Goal: Task Accomplishment & Management: Use online tool/utility

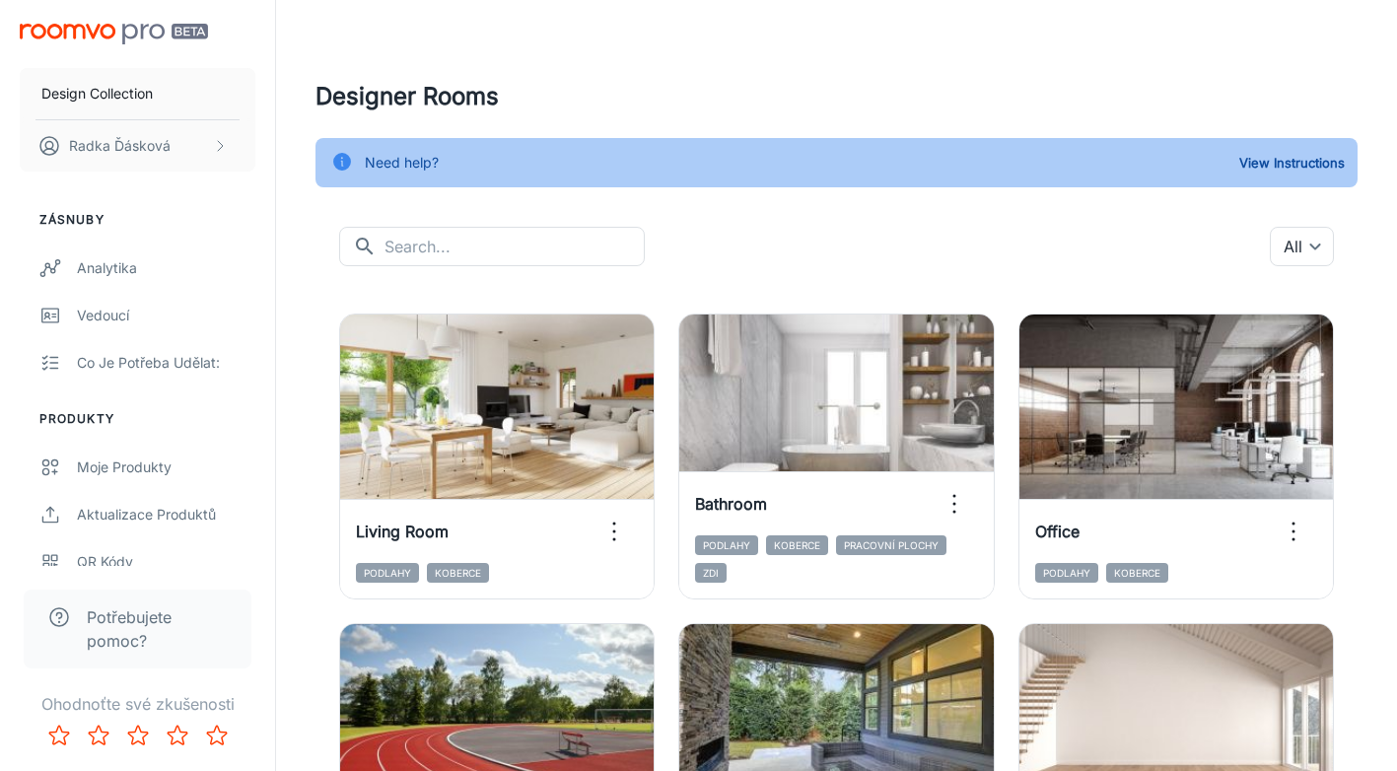
scroll to position [1, 0]
click at [179, 458] on div "Moje produkty" at bounding box center [166, 467] width 178 height 22
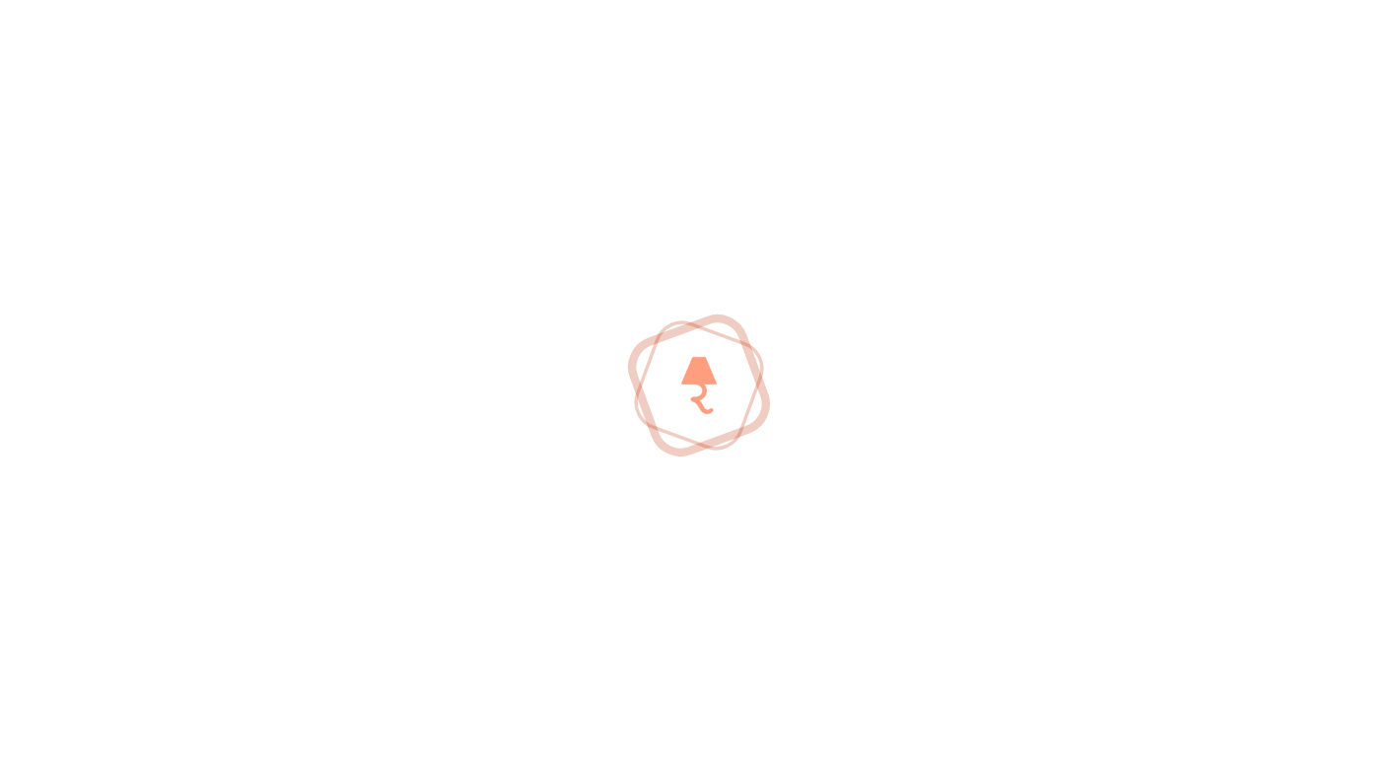
click at [179, 458] on div at bounding box center [698, 385] width 1397 height 771
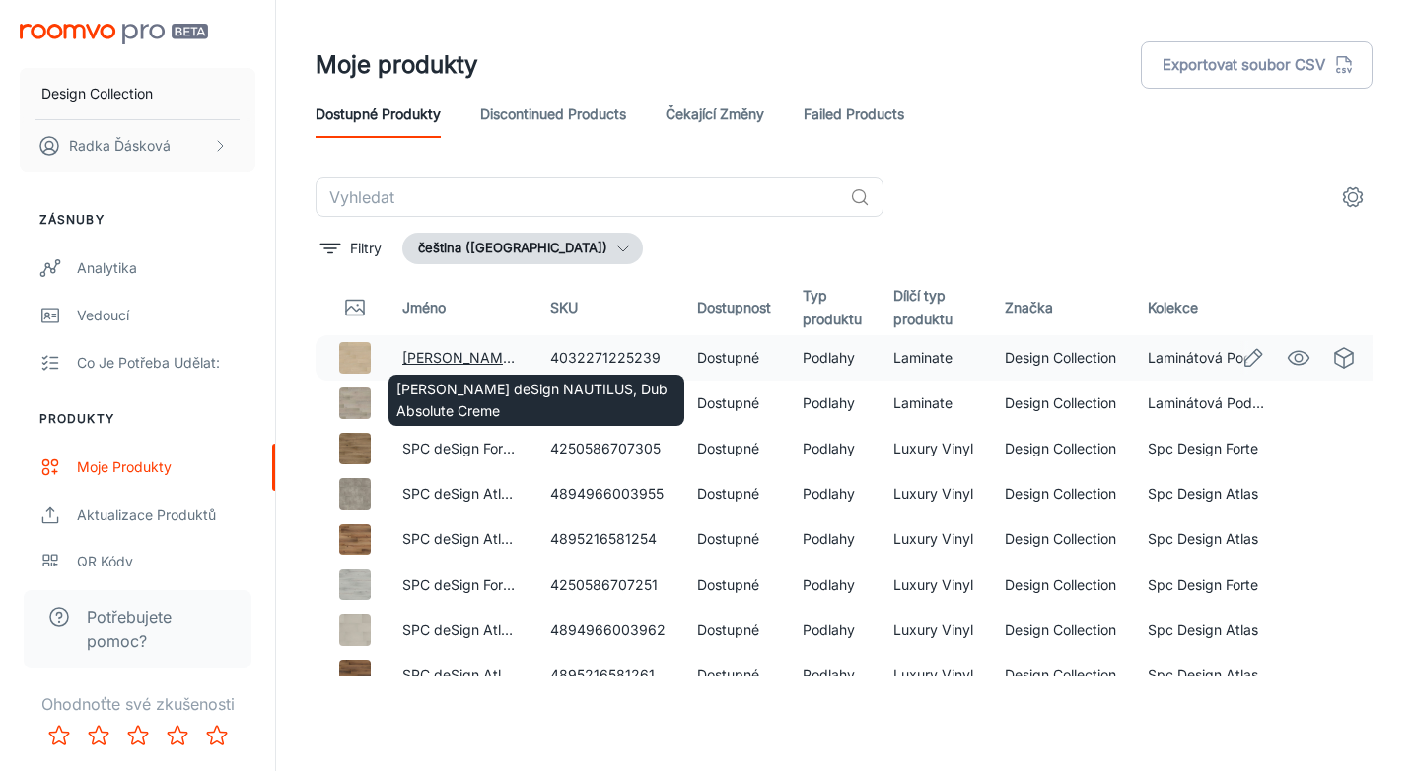
click at [431, 358] on link "[PERSON_NAME] deSign NAUTILUS, Dub Absolute Creme" at bounding box center [591, 357] width 379 height 17
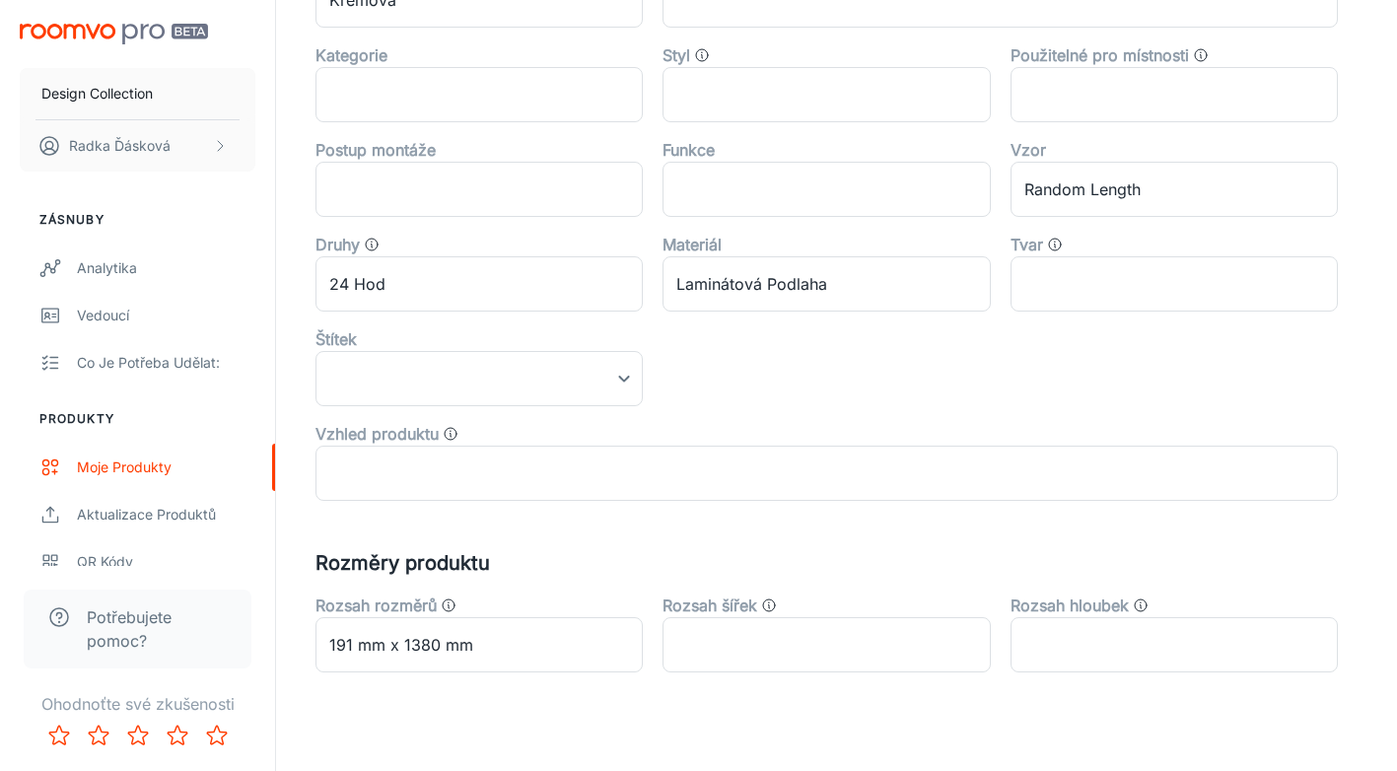
scroll to position [754, 0]
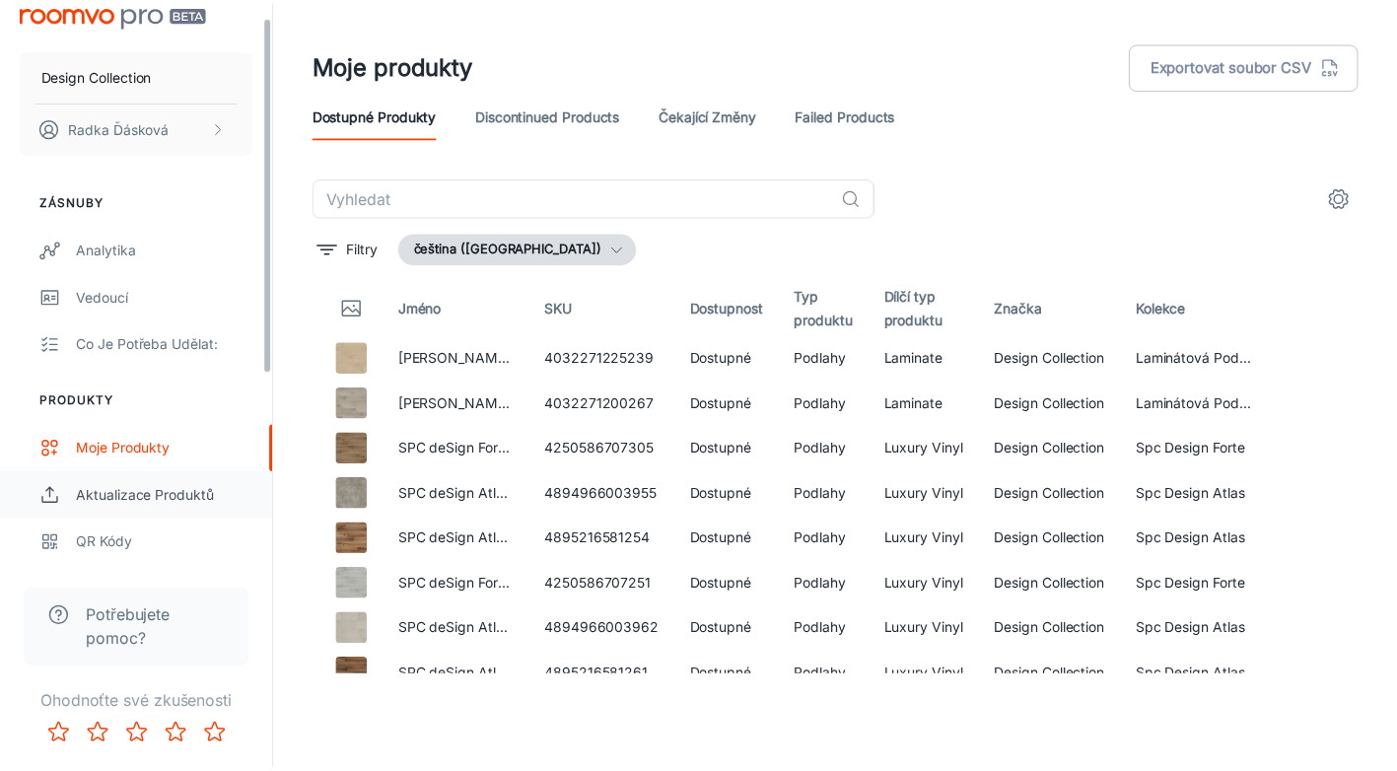
scroll to position [23, 0]
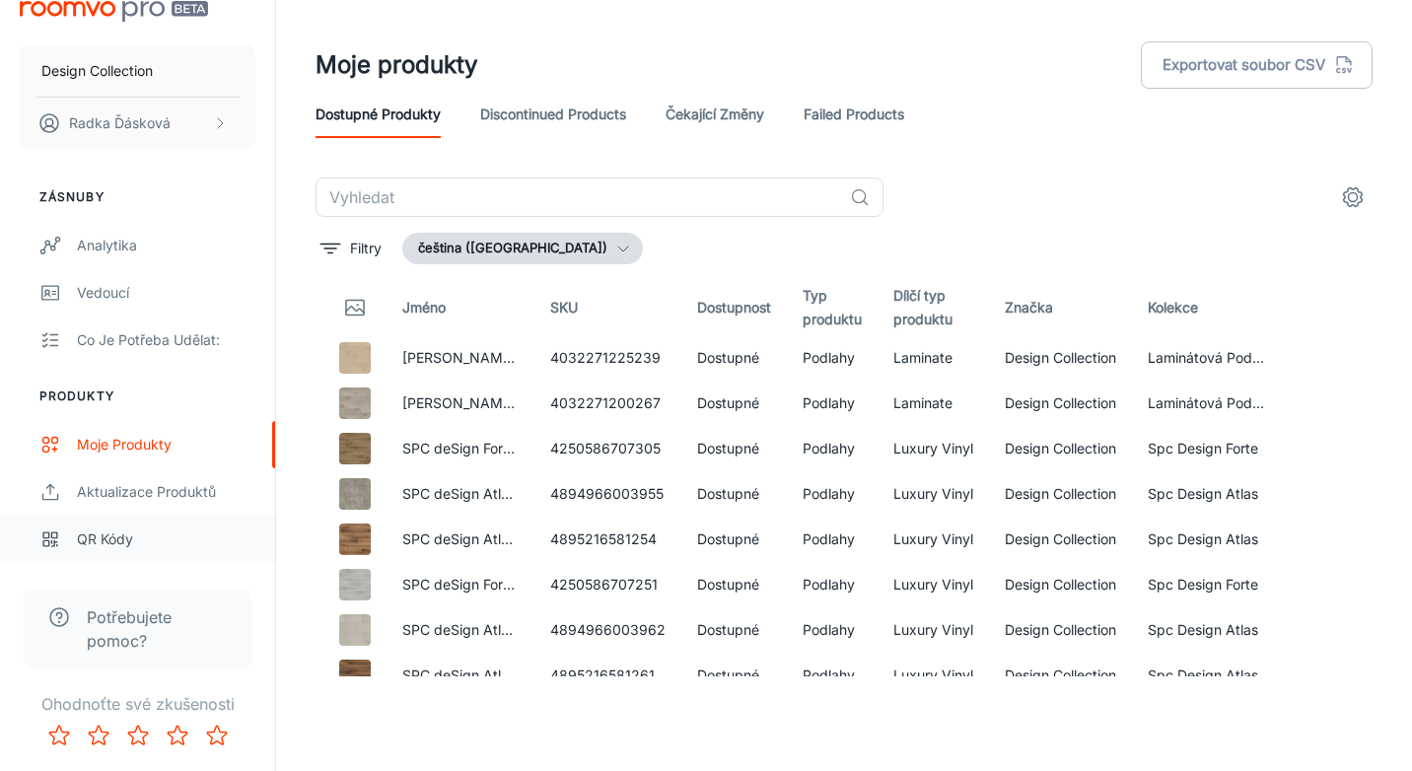
click at [139, 531] on div "QR kódy" at bounding box center [166, 540] width 178 height 22
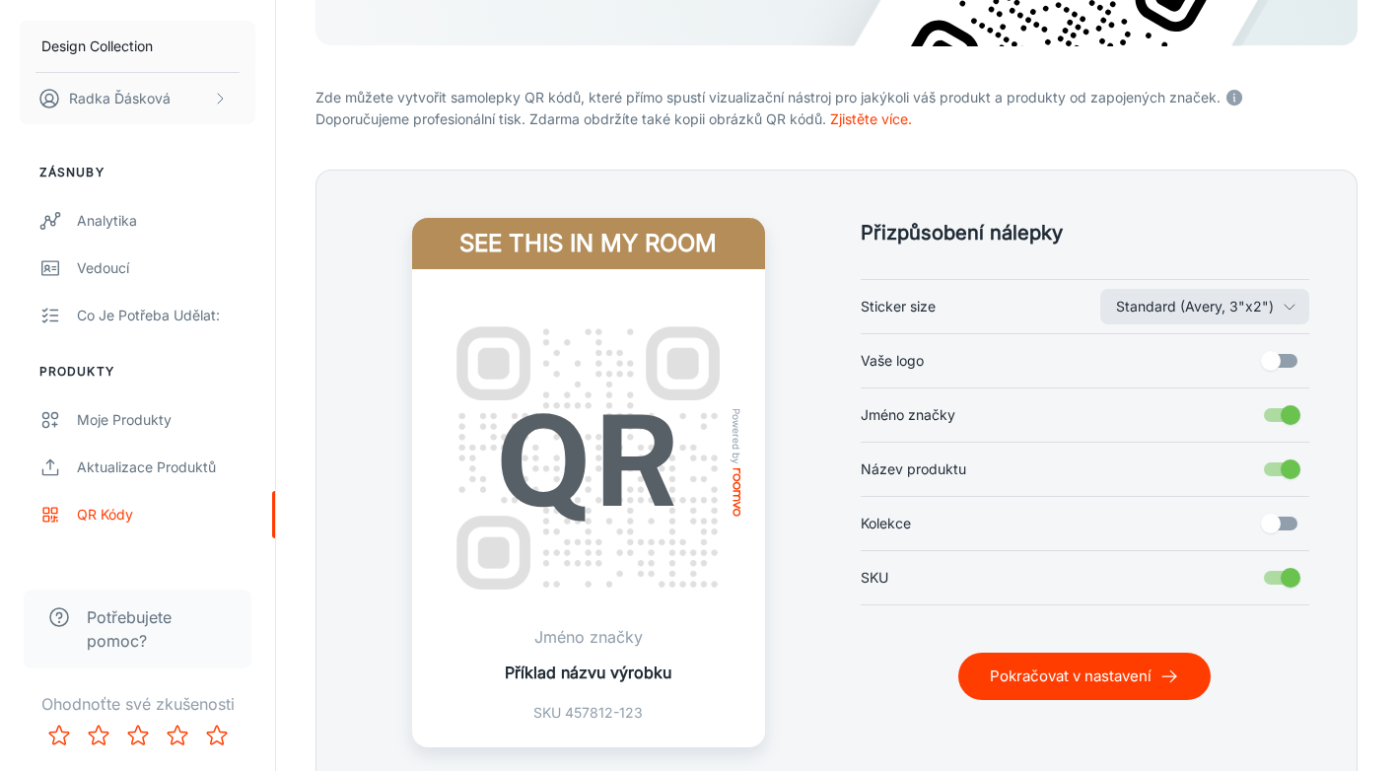
scroll to position [422, 0]
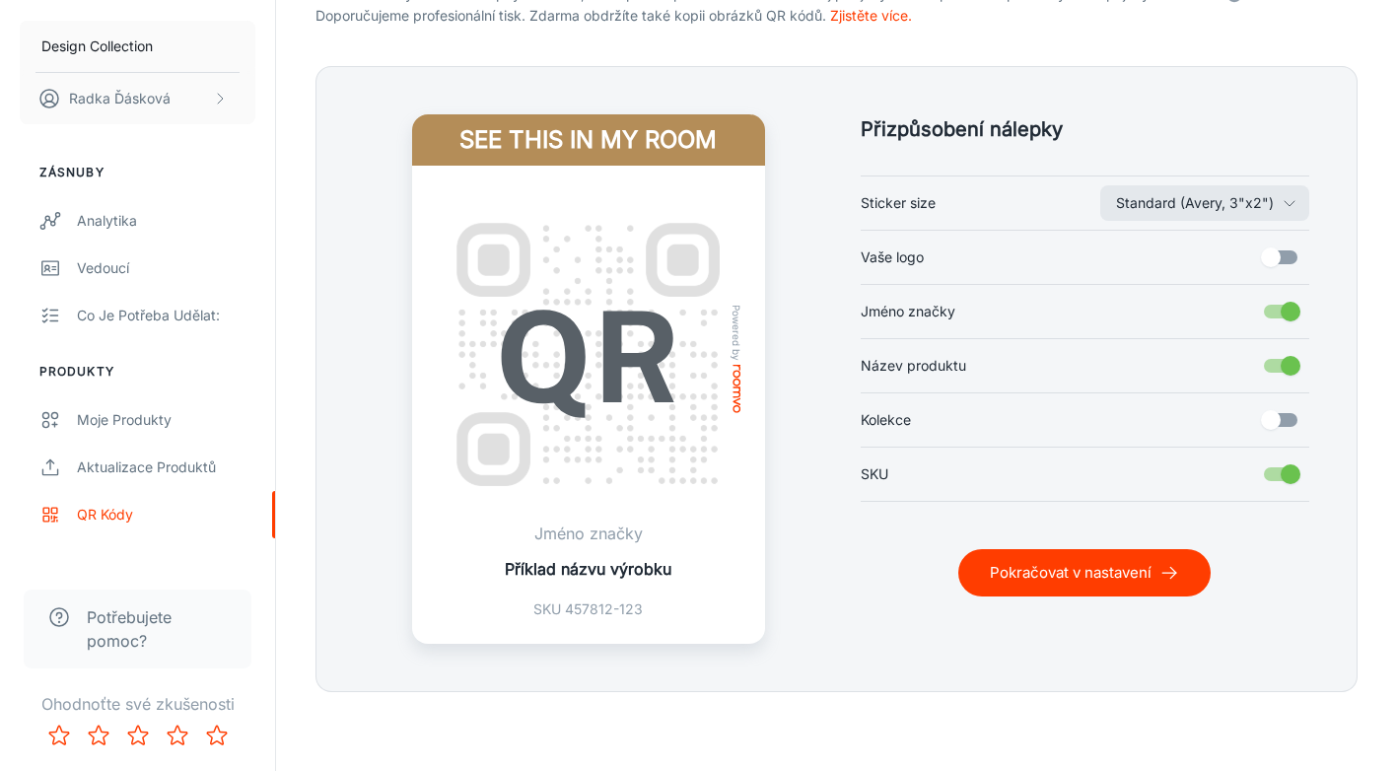
click at [694, 529] on div "Powered by Jméno značky Příklad názvu výrobku SKU 457812-123" at bounding box center [588, 405] width 353 height 478
